Goal: Task Accomplishment & Management: Manage account settings

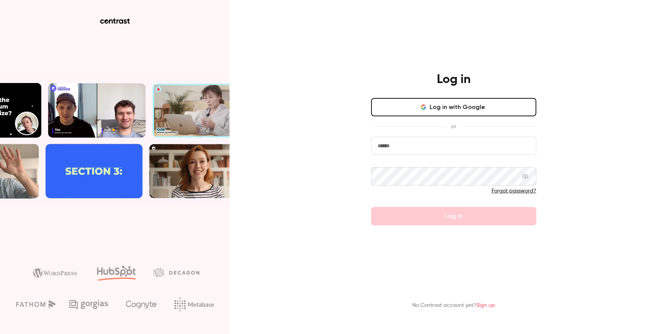
click at [425, 155] on input "email" at bounding box center [453, 146] width 165 height 18
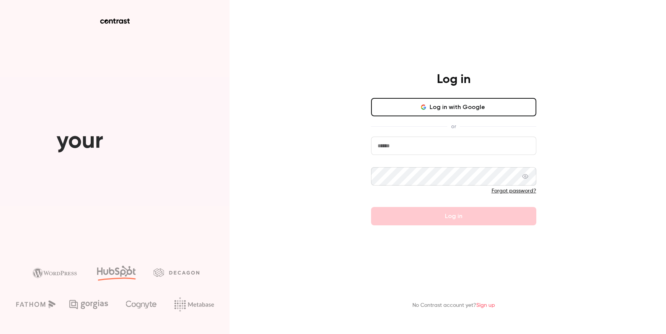
click at [460, 109] on button "Log in with Google" at bounding box center [453, 107] width 165 height 18
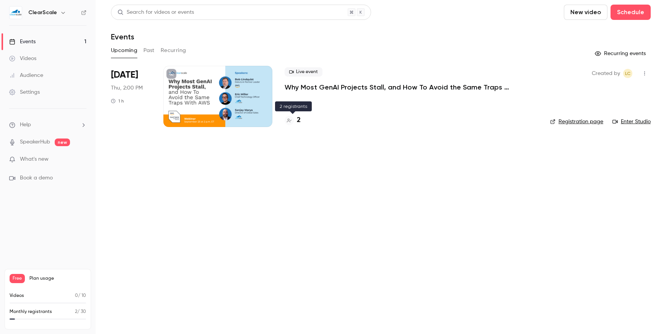
click at [297, 122] on h4 "2" at bounding box center [299, 120] width 4 height 10
click at [614, 74] on button "button" at bounding box center [645, 73] width 12 height 12
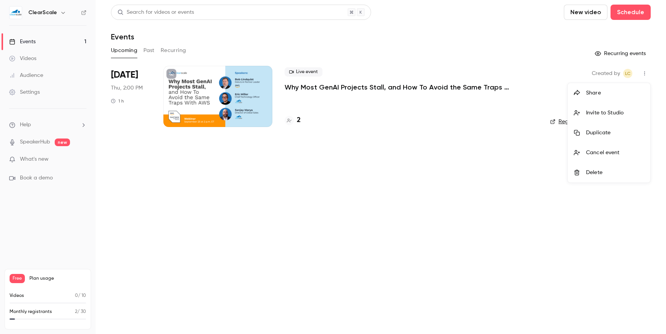
click at [611, 173] on div "Delete" at bounding box center [615, 173] width 58 height 8
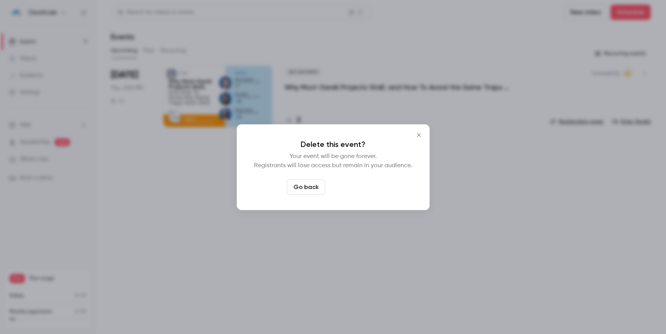
click at [350, 189] on button "Delete event" at bounding box center [353, 187] width 51 height 15
